Goal: Contribute content

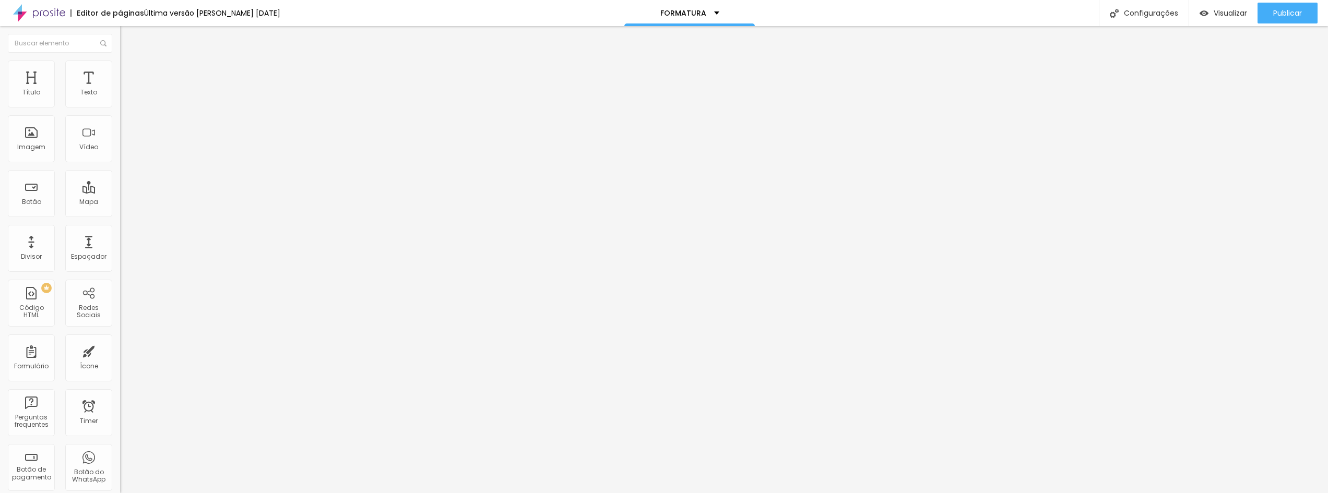
click at [120, 90] on span "Trocar imagem" at bounding box center [148, 85] width 57 height 9
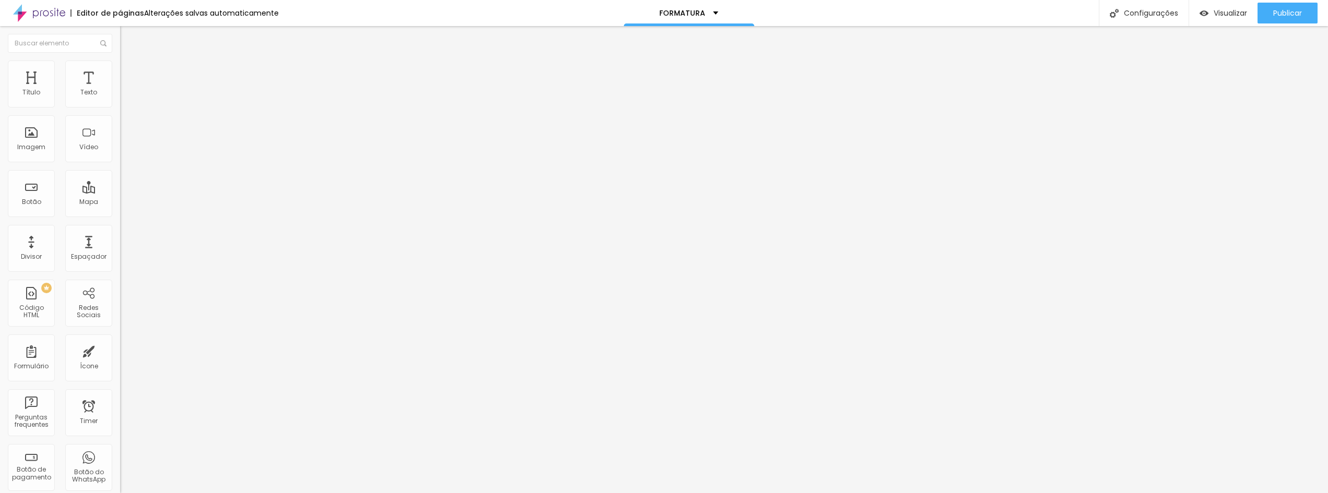
click at [120, 90] on span "Trocar imagem" at bounding box center [148, 85] width 57 height 9
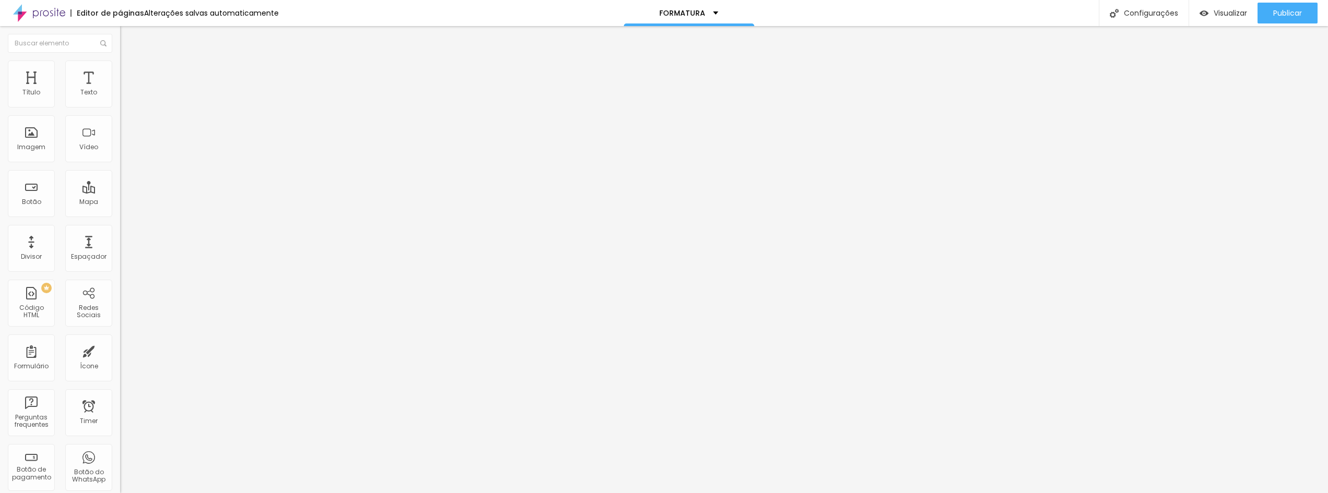
click at [120, 90] on span "Trocar imagem" at bounding box center [148, 85] width 57 height 9
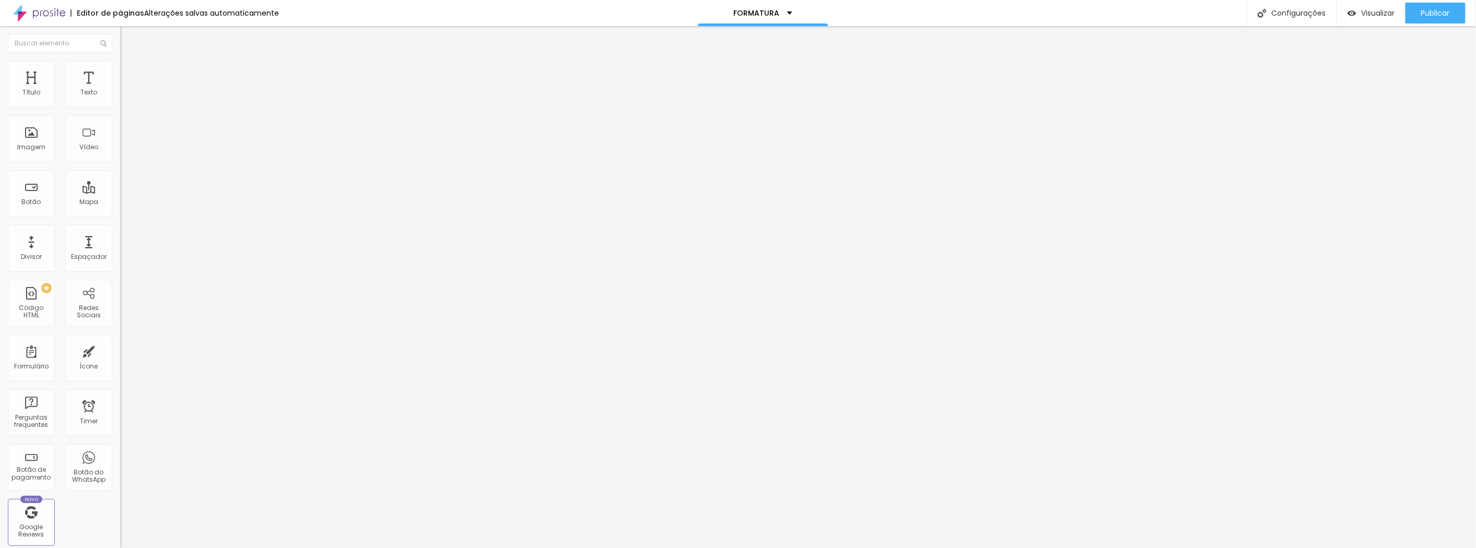
click at [130, 72] on span "Estilo" at bounding box center [138, 67] width 16 height 9
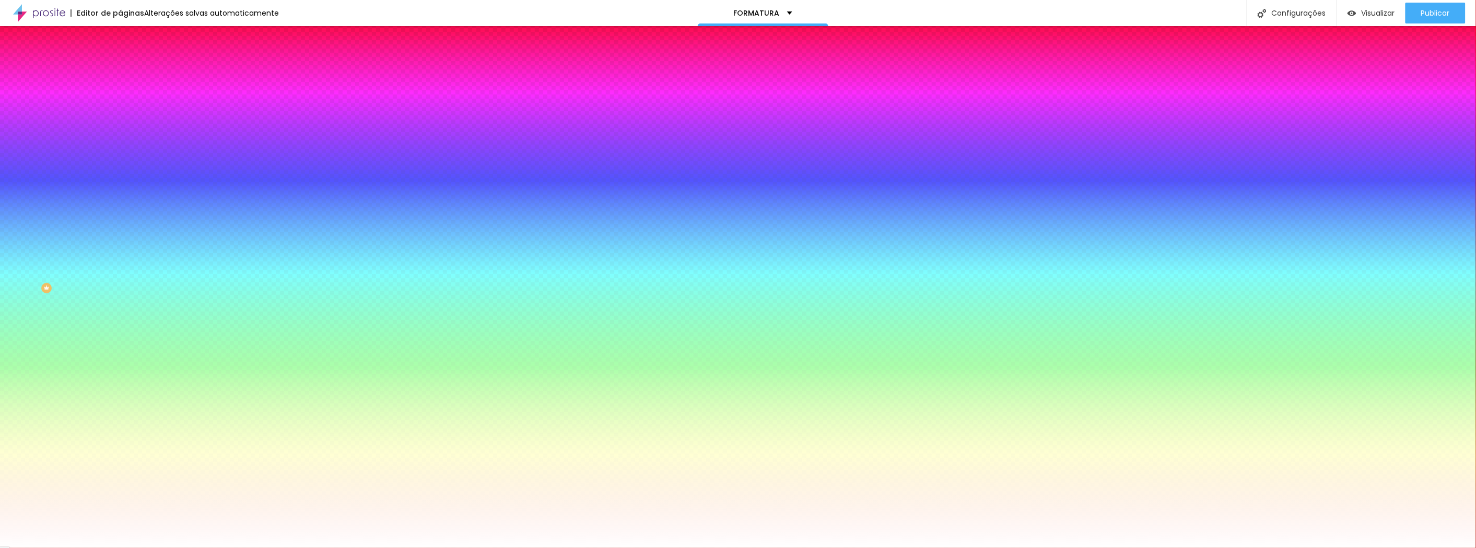
click at [120, 77] on li "Avançado" at bounding box center [180, 76] width 120 height 10
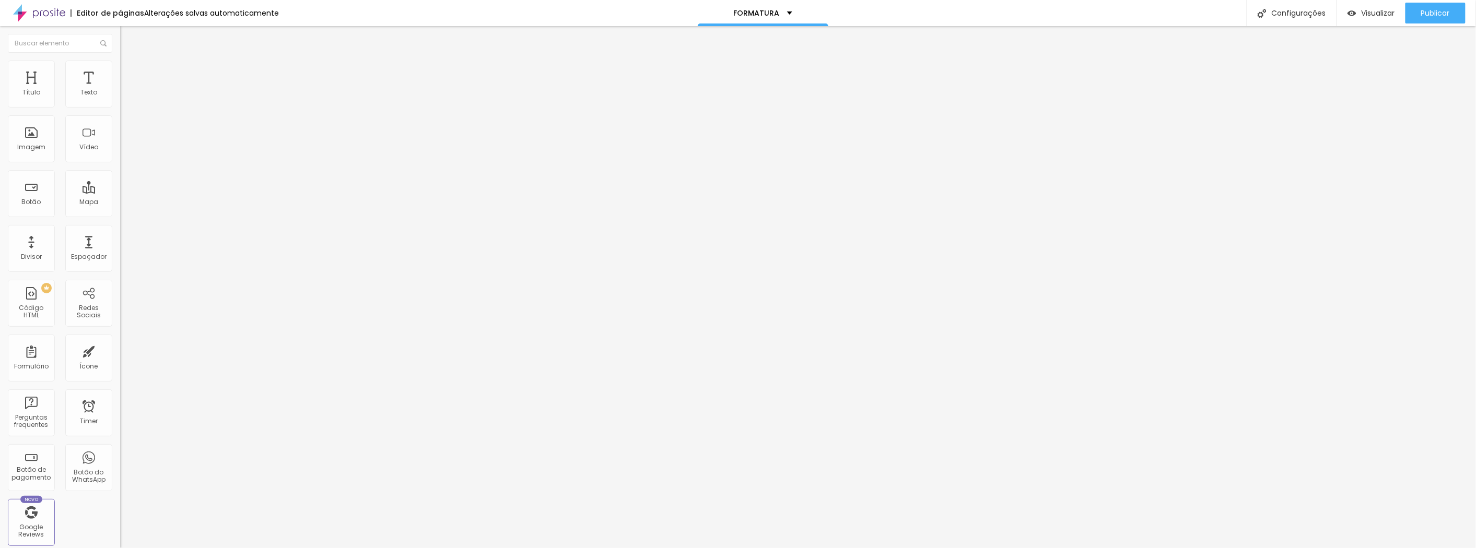
click at [120, 71] on li "Avançado" at bounding box center [180, 76] width 120 height 10
click at [130, 74] on span "Avançado" at bounding box center [147, 78] width 34 height 9
click at [120, 71] on li "Avançado" at bounding box center [180, 76] width 120 height 10
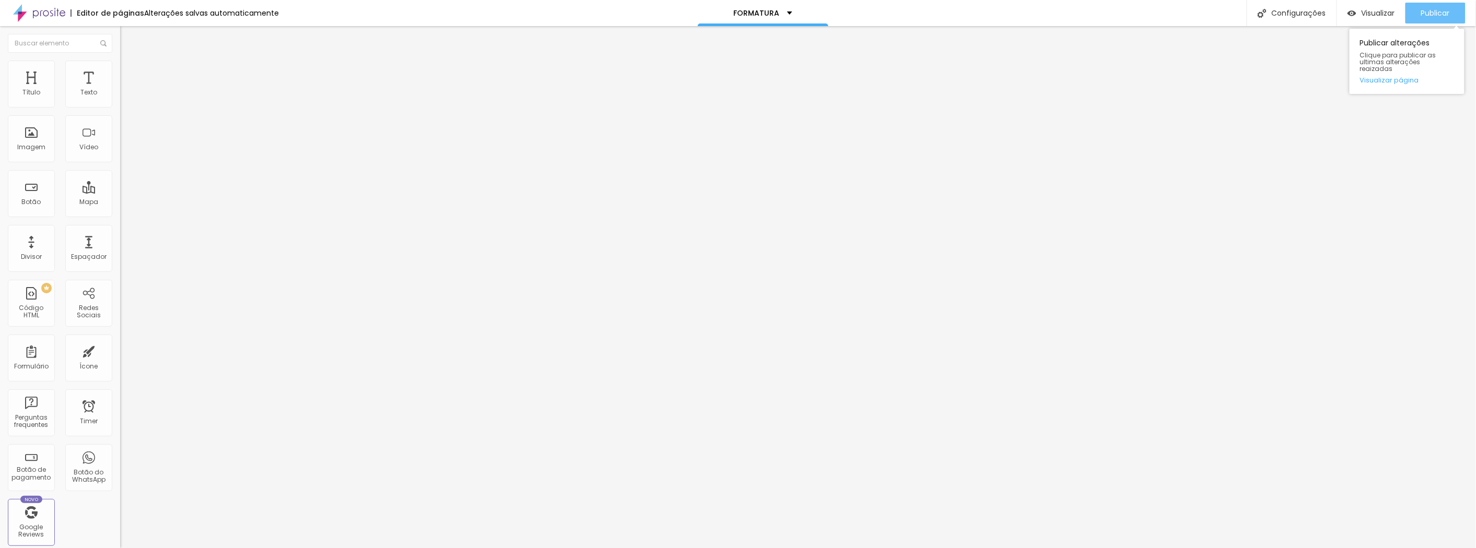
click at [1328, 9] on span "Publicar" at bounding box center [1435, 13] width 29 height 8
click at [120, 71] on img at bounding box center [124, 75] width 9 height 9
click at [120, 71] on li "Avançado" at bounding box center [180, 76] width 120 height 10
click at [120, 71] on img at bounding box center [124, 75] width 9 height 9
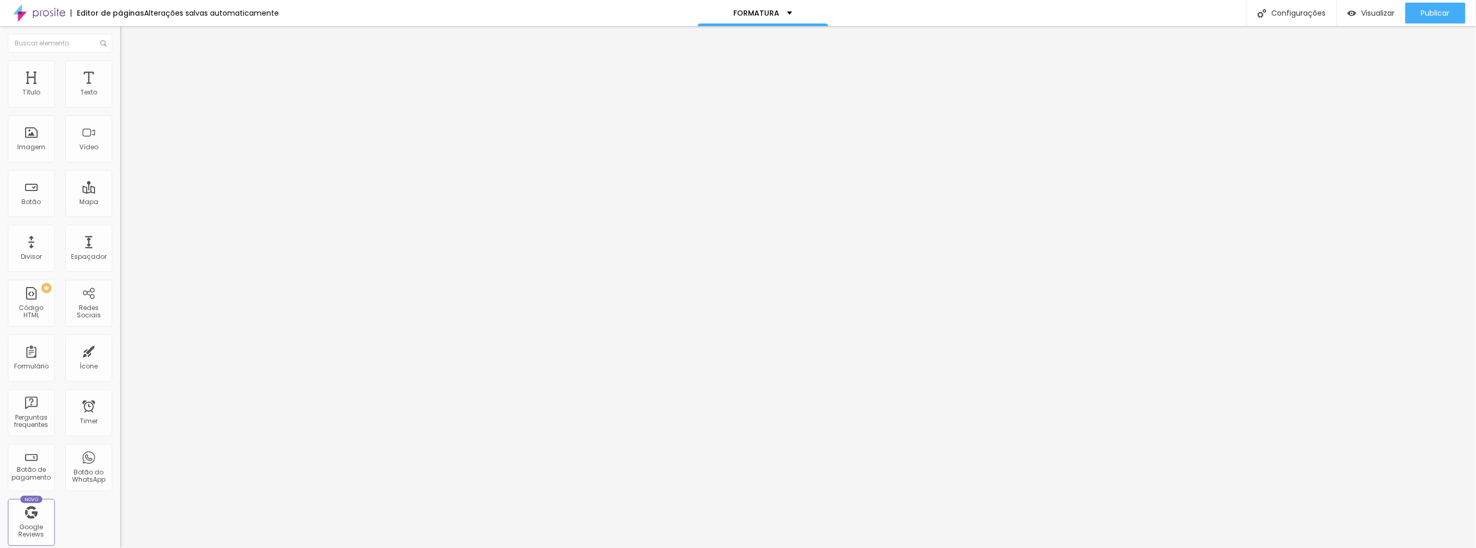
click at [130, 74] on span "Avançado" at bounding box center [147, 78] width 34 height 9
click at [1328, 11] on span "Publicar" at bounding box center [1435, 13] width 29 height 8
